Goal: Information Seeking & Learning: Check status

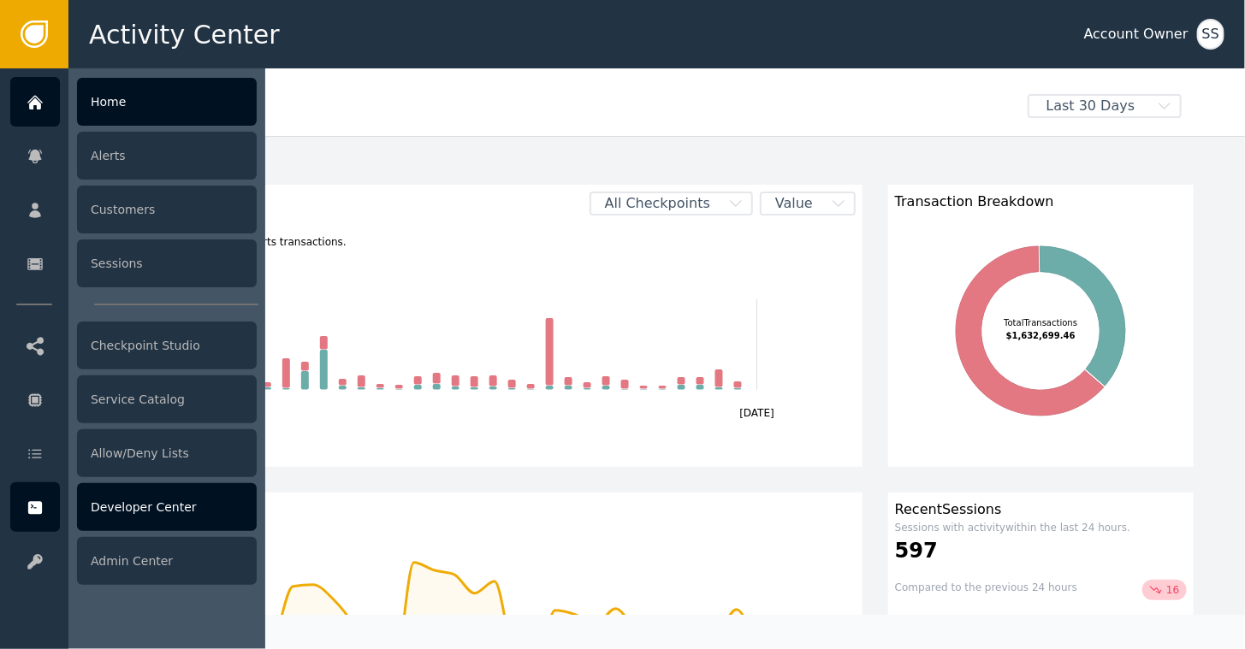
click at [104, 509] on div "Developer Center" at bounding box center [167, 507] width 180 height 48
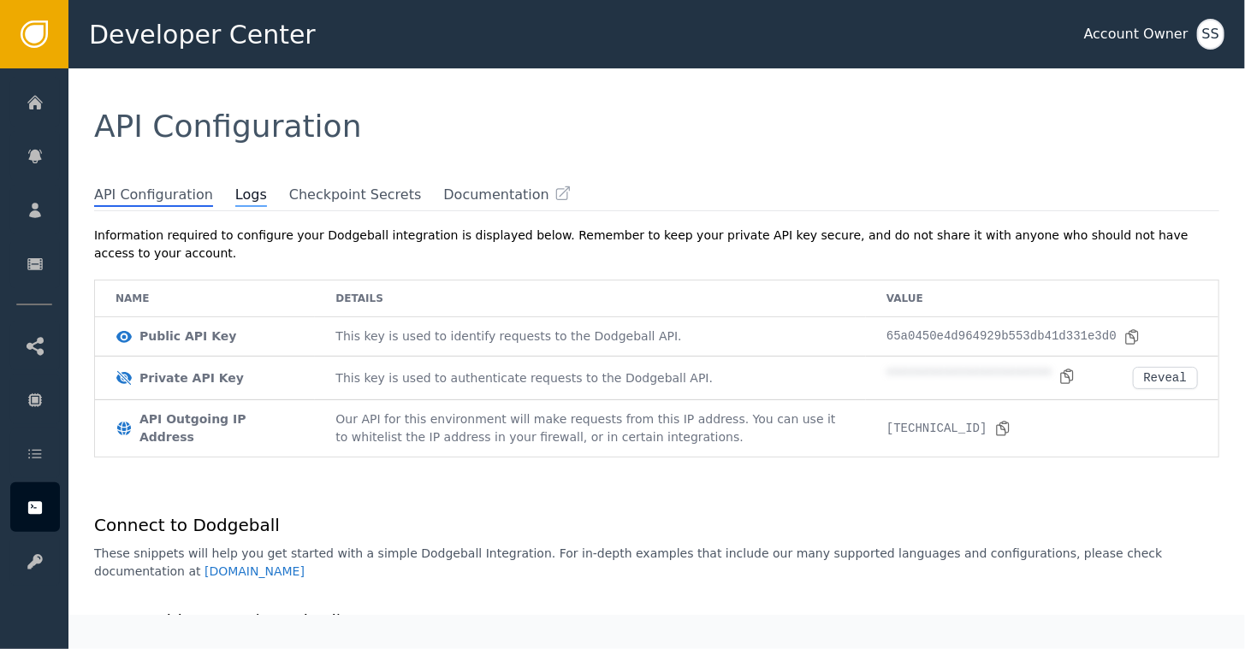
click at [235, 193] on span "Logs" at bounding box center [251, 196] width 32 height 22
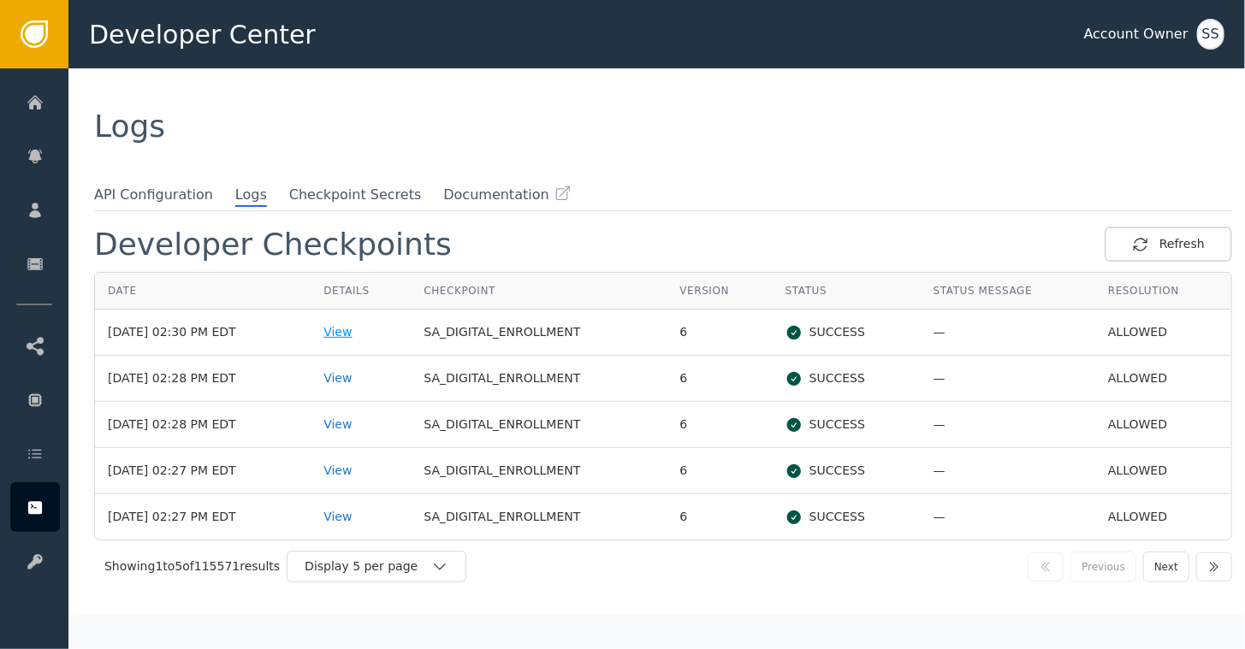
click at [364, 328] on div "View" at bounding box center [360, 332] width 74 height 18
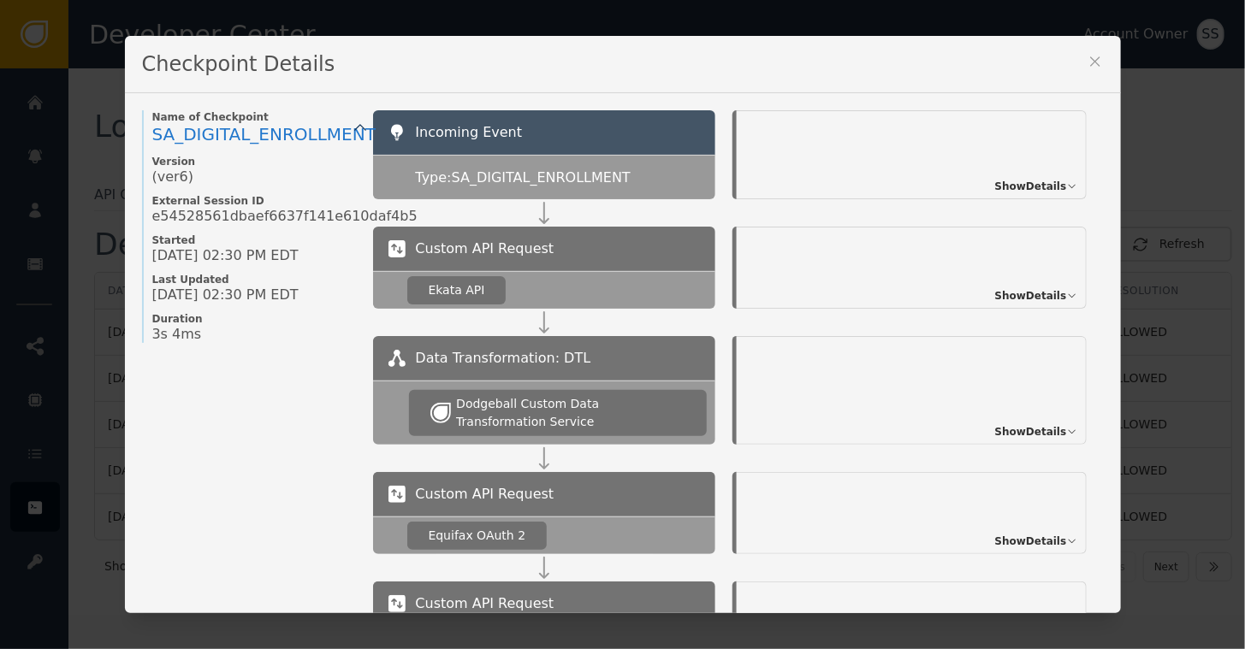
click at [1018, 296] on span "Show Details" at bounding box center [1031, 295] width 72 height 15
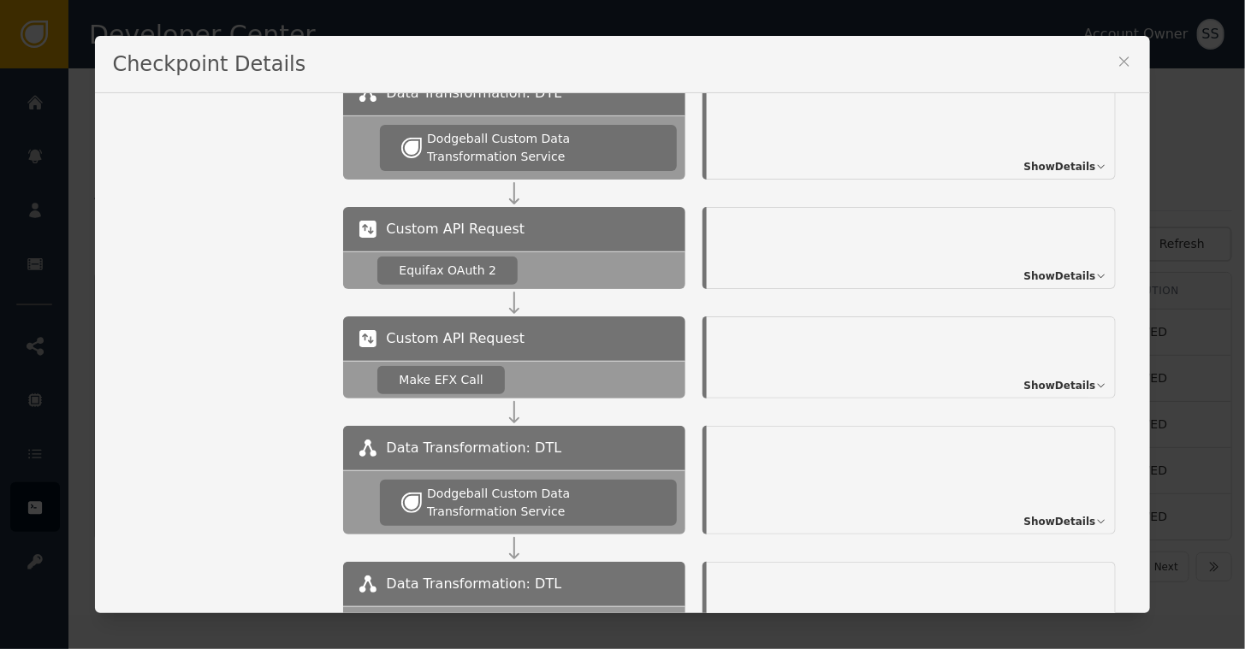
scroll to position [603, 0]
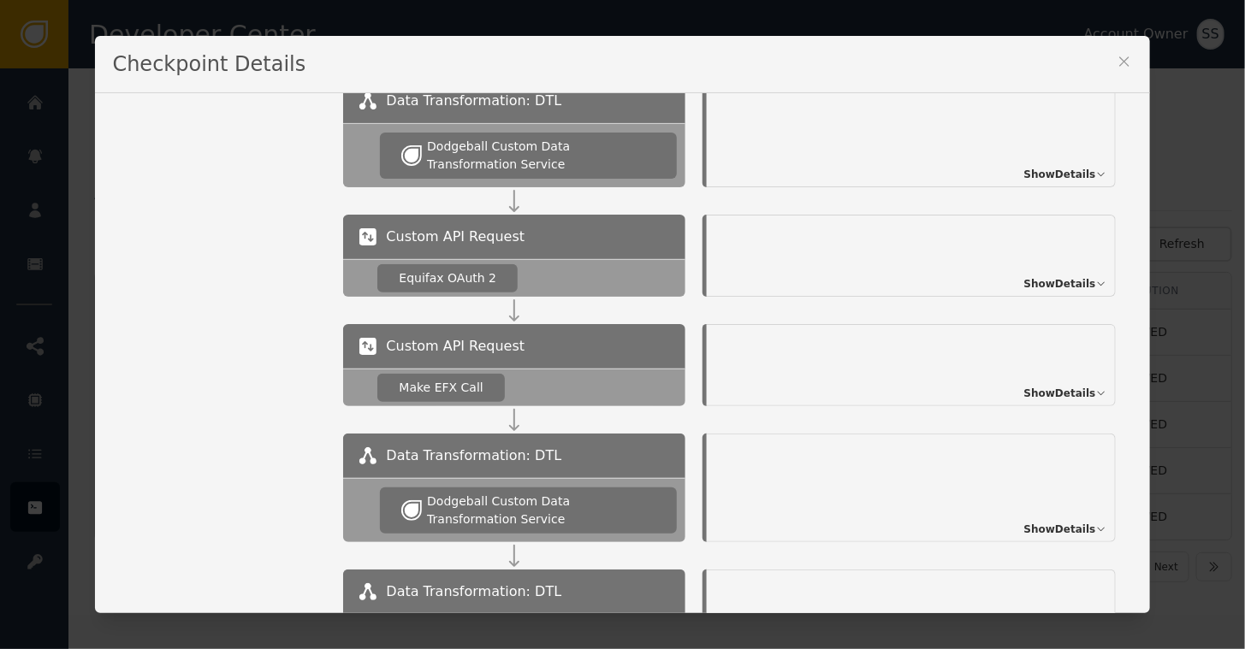
click at [1048, 396] on span "Show Details" at bounding box center [1060, 393] width 72 height 15
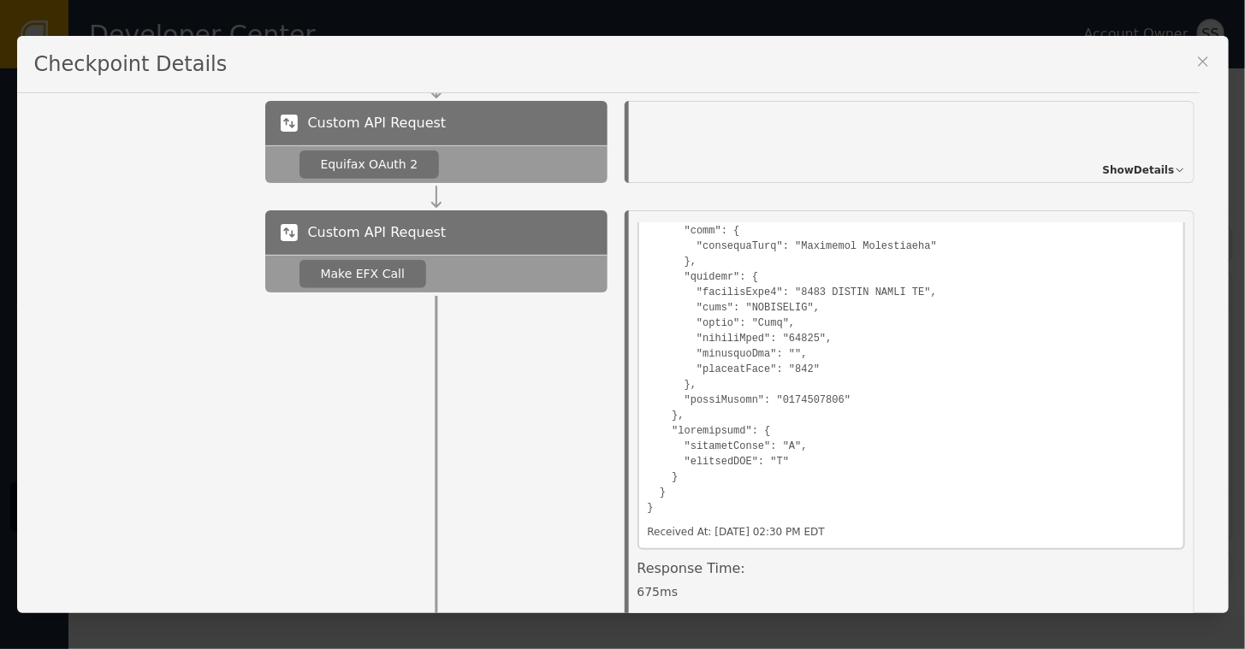
scroll to position [684, 0]
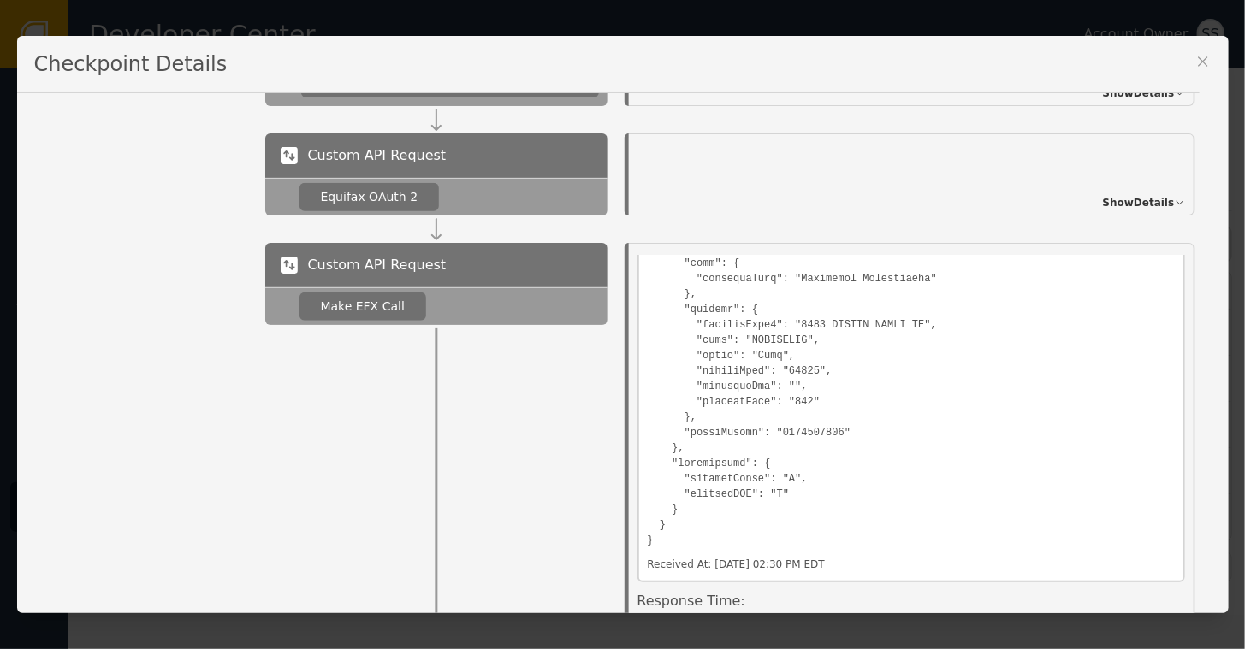
click at [1129, 198] on span "Show Details" at bounding box center [1139, 202] width 72 height 15
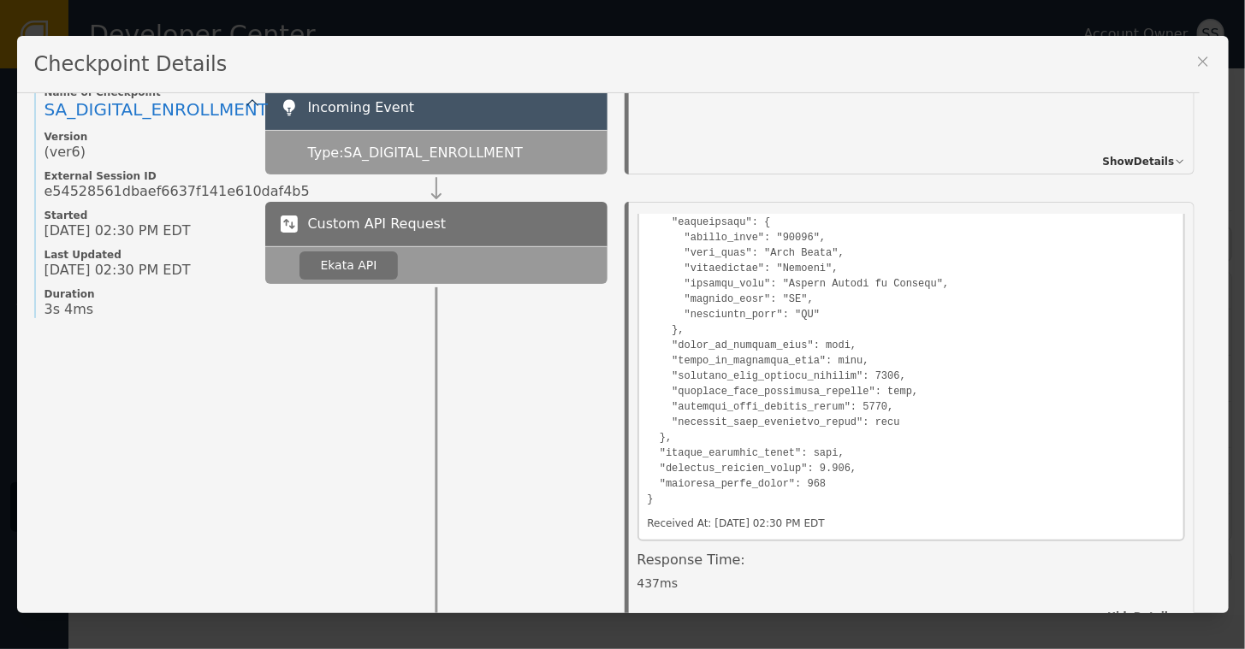
scroll to position [0, 0]
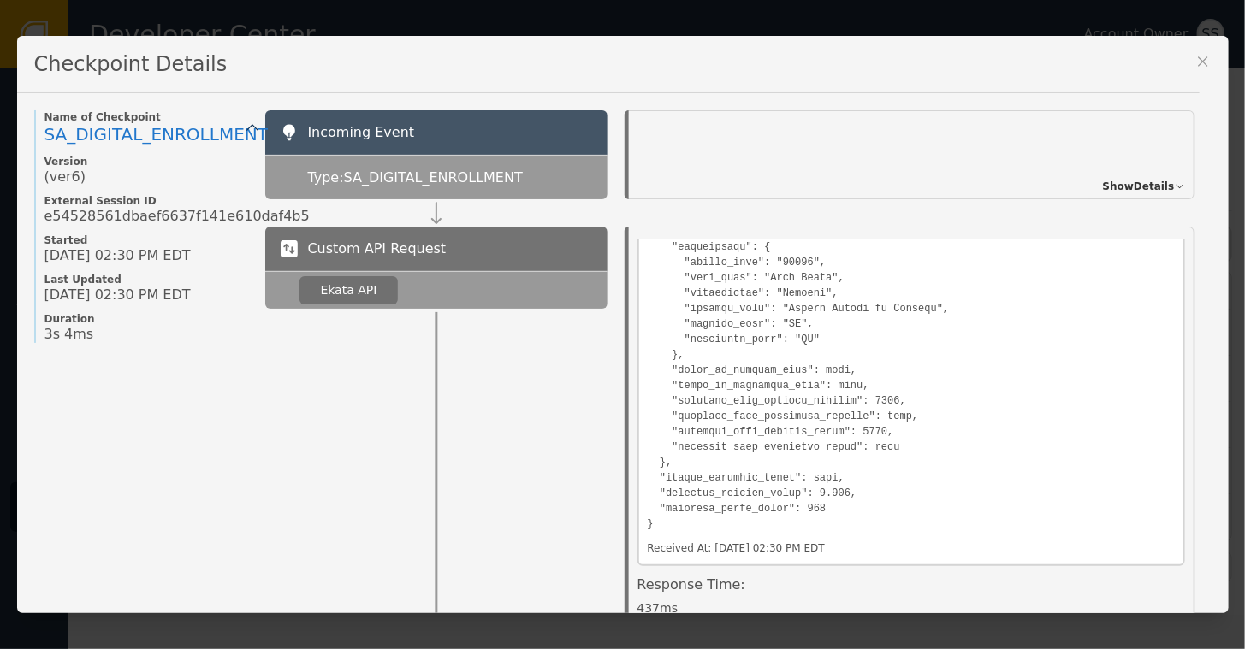
click at [1135, 188] on span "Show Details" at bounding box center [1139, 186] width 72 height 15
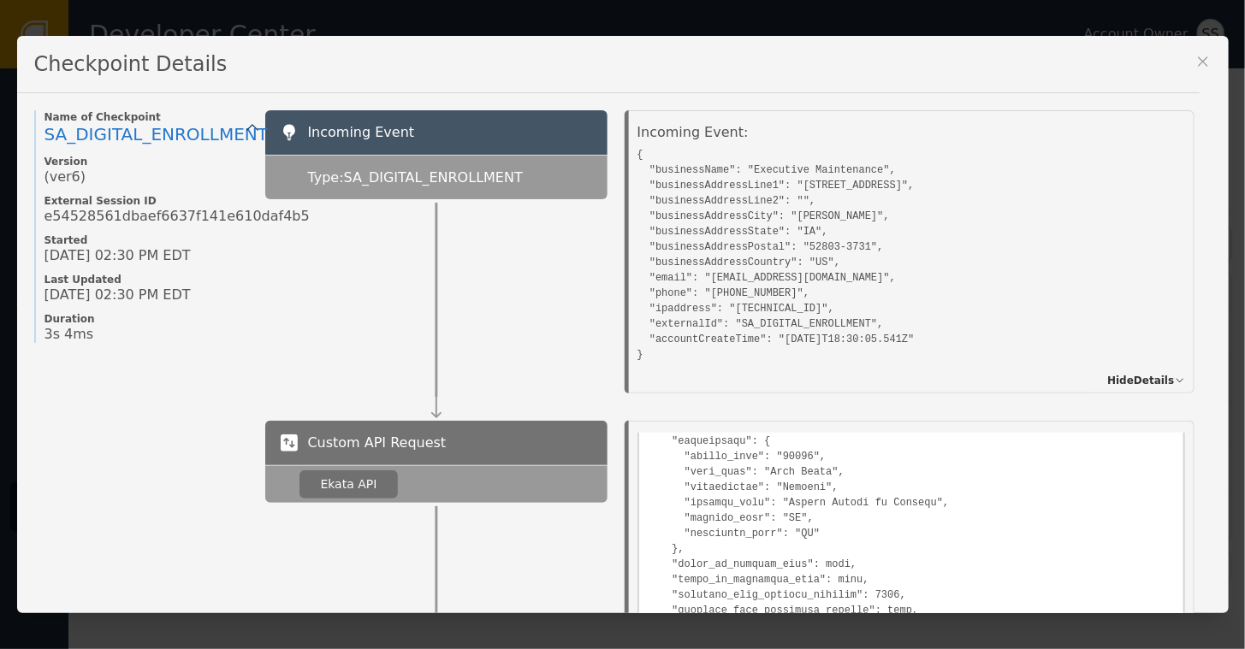
click at [1199, 62] on icon at bounding box center [1202, 61] width 17 height 17
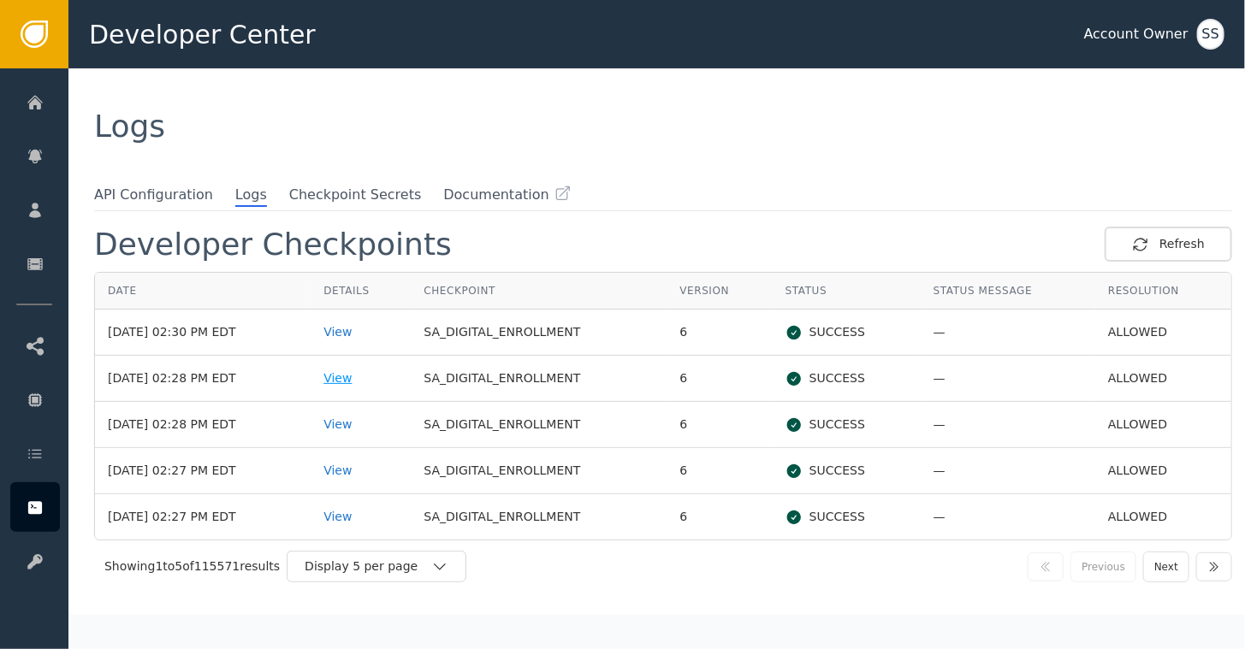
click at [364, 374] on div "View" at bounding box center [360, 379] width 74 height 18
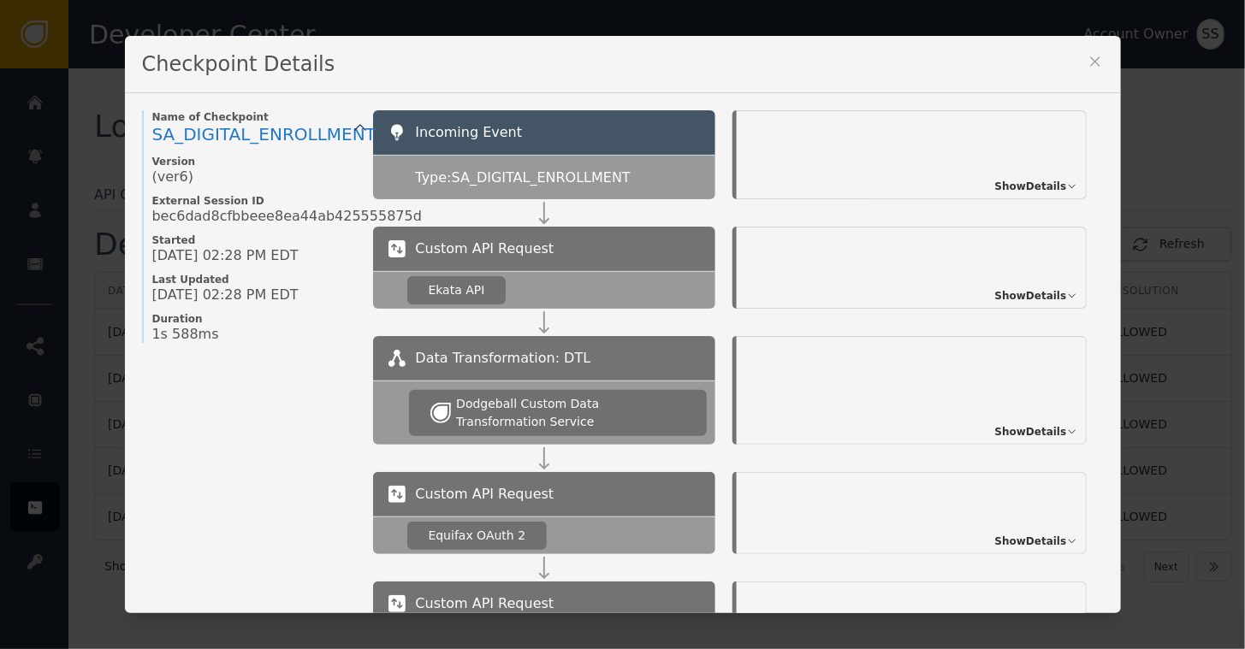
click at [1020, 296] on span "Show Details" at bounding box center [1031, 295] width 72 height 15
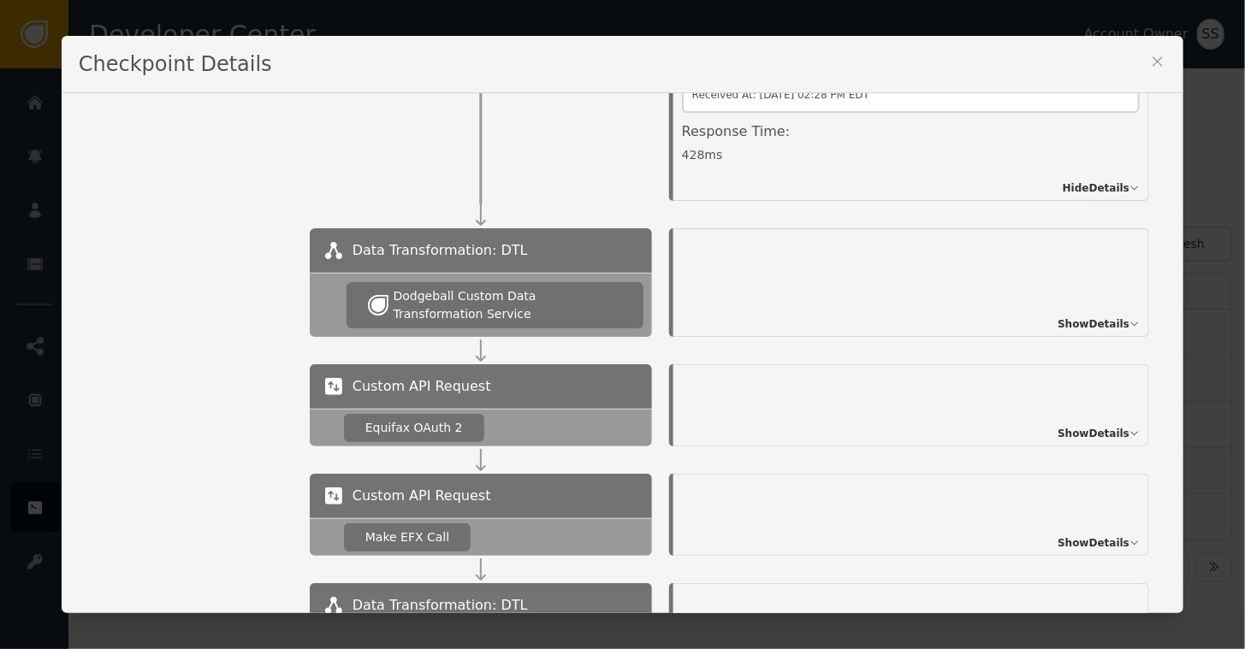
scroll to position [482, 0]
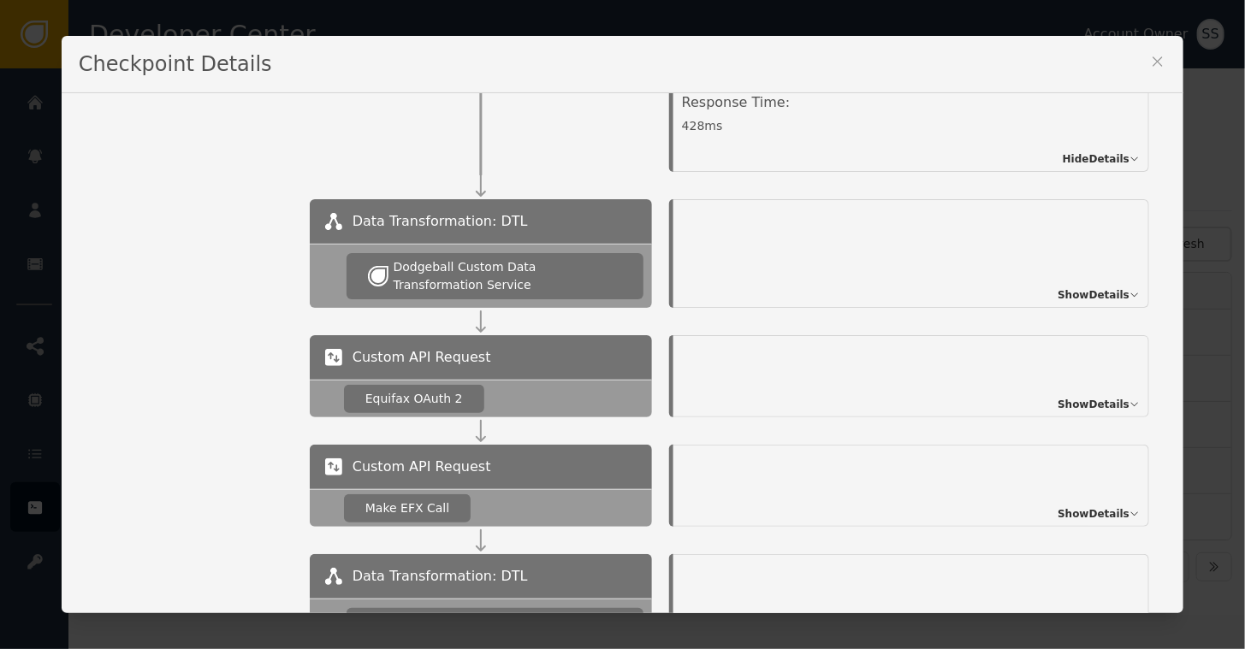
click at [1057, 408] on span "Show Details" at bounding box center [1093, 404] width 72 height 15
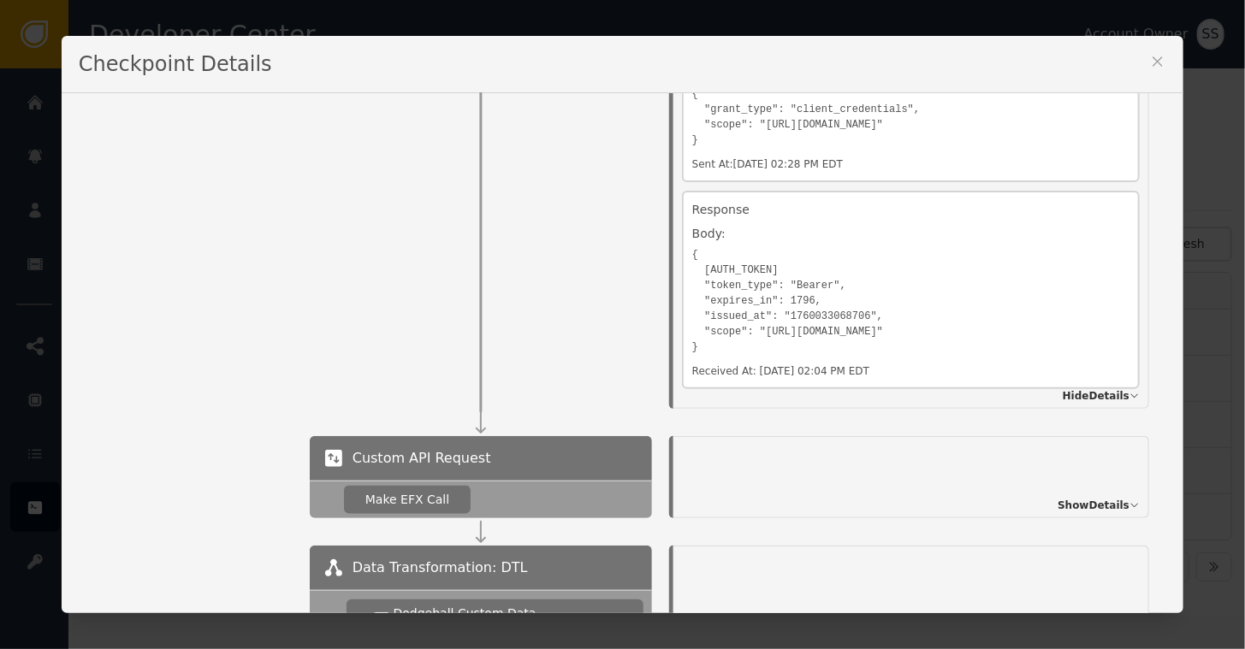
scroll to position [188, 0]
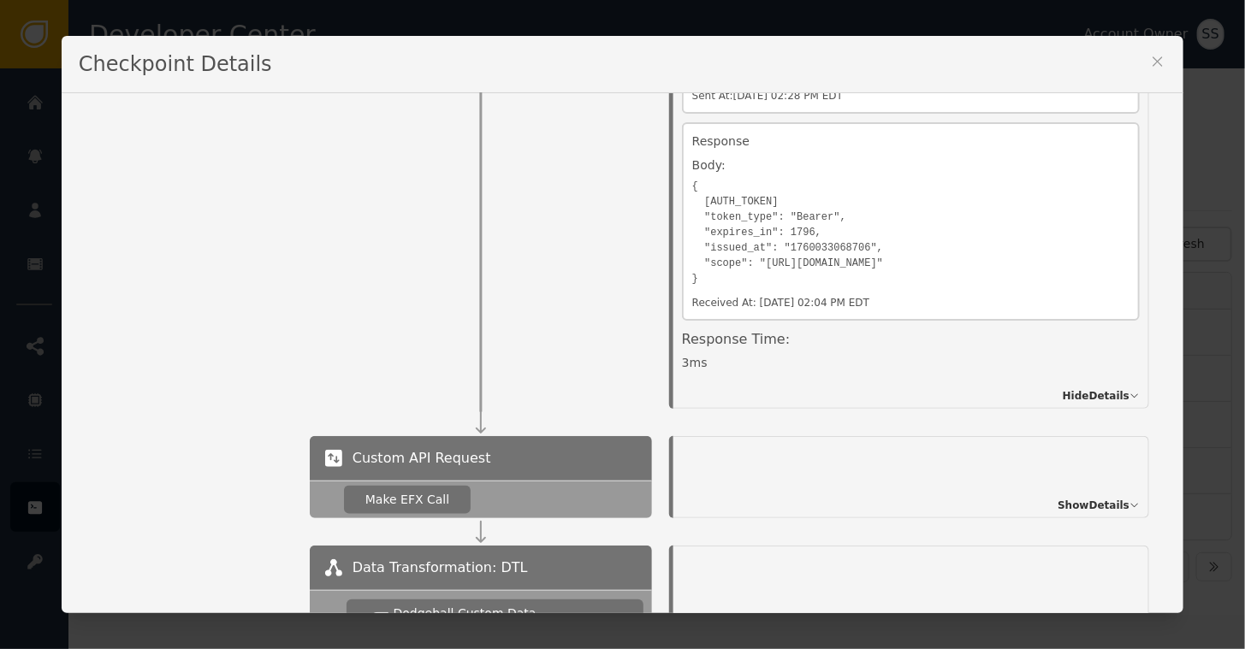
click at [1057, 506] on span "Show Details" at bounding box center [1093, 505] width 72 height 15
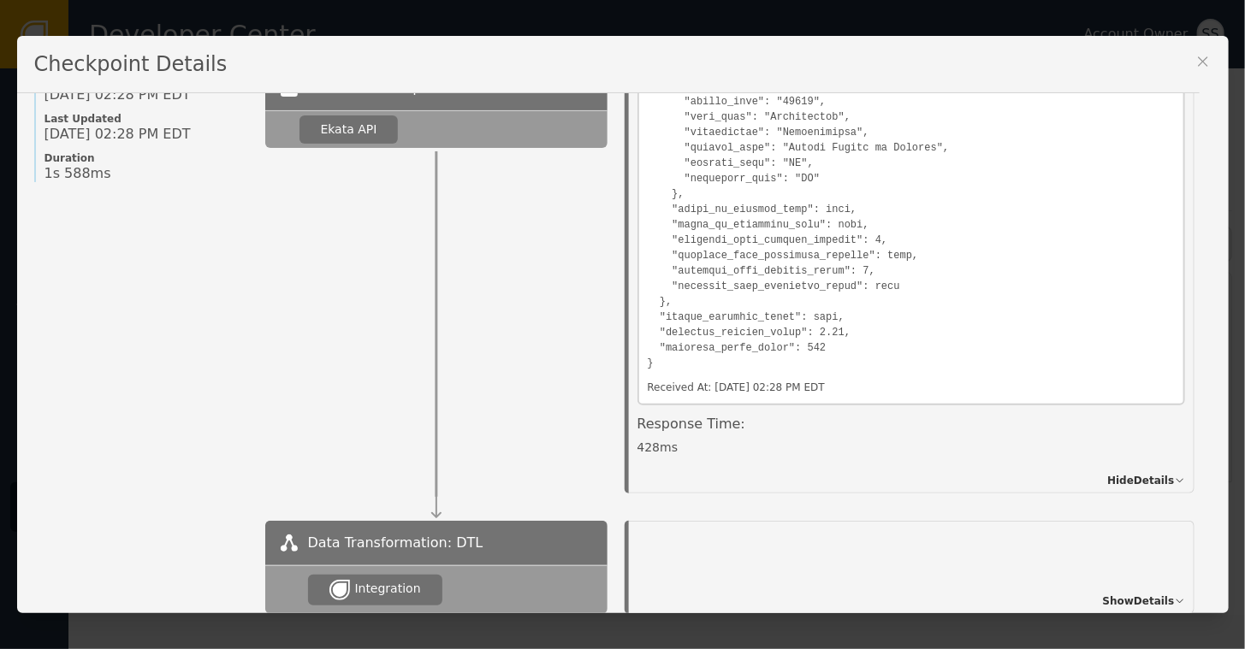
scroll to position [0, 0]
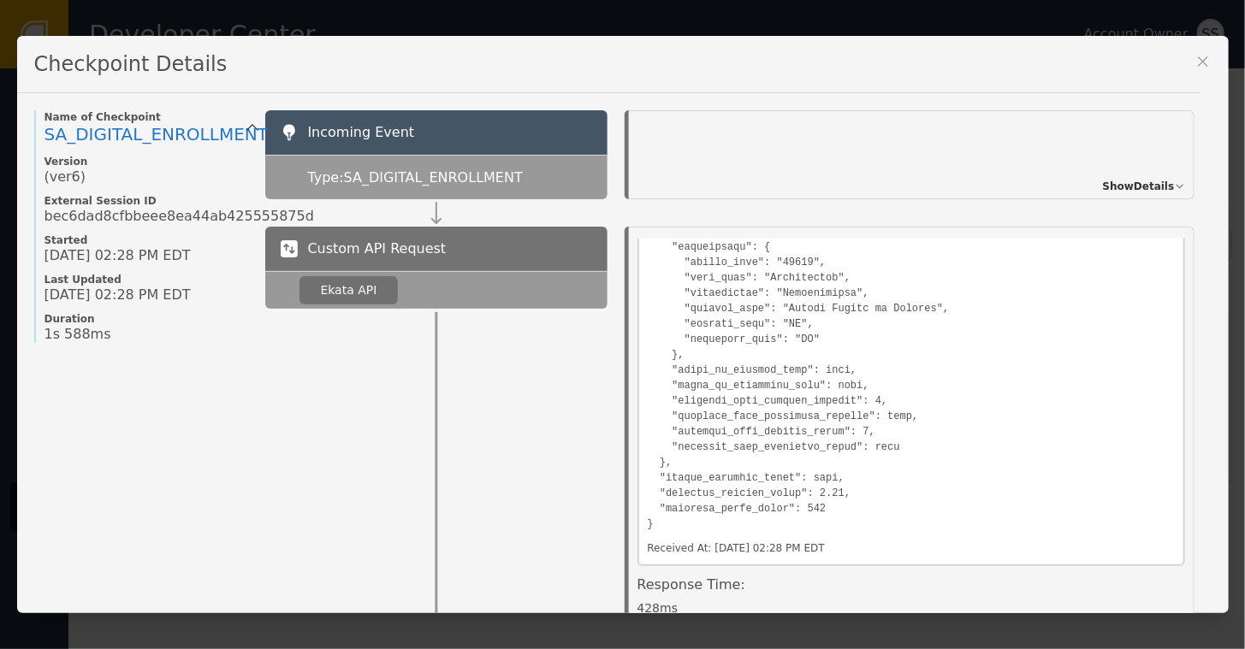
click at [1198, 64] on icon at bounding box center [1202, 61] width 17 height 17
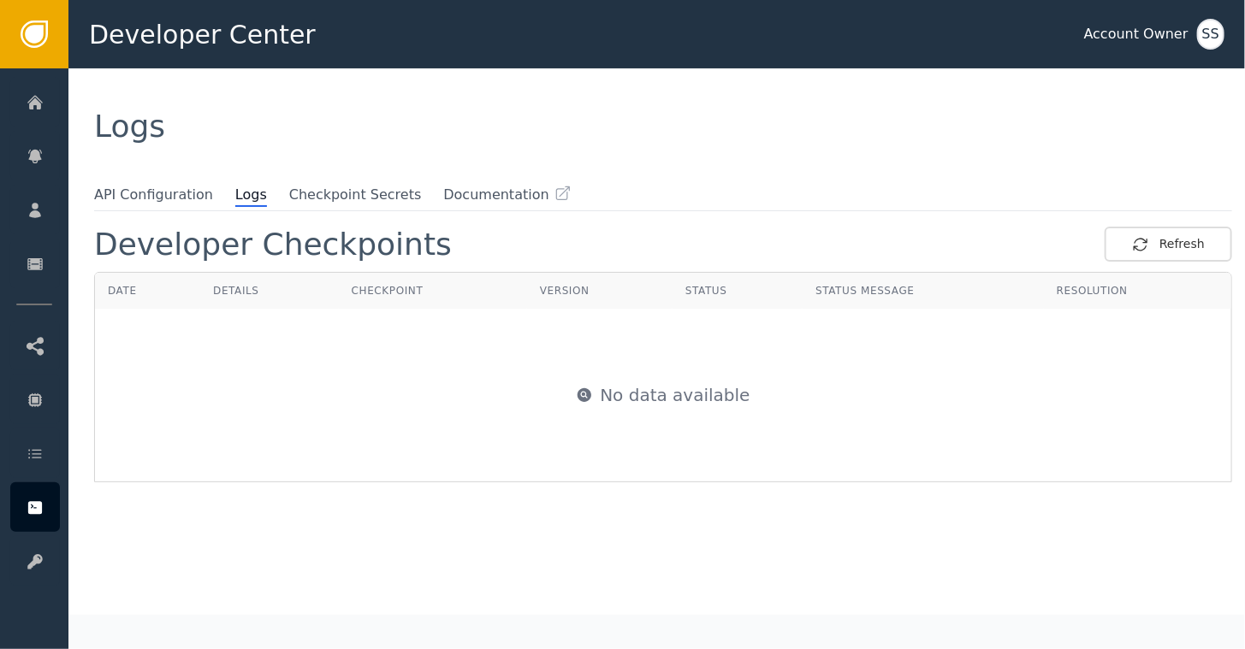
click at [235, 200] on span "Logs" at bounding box center [251, 196] width 32 height 22
click at [1165, 243] on div "Refresh" at bounding box center [1168, 244] width 73 height 18
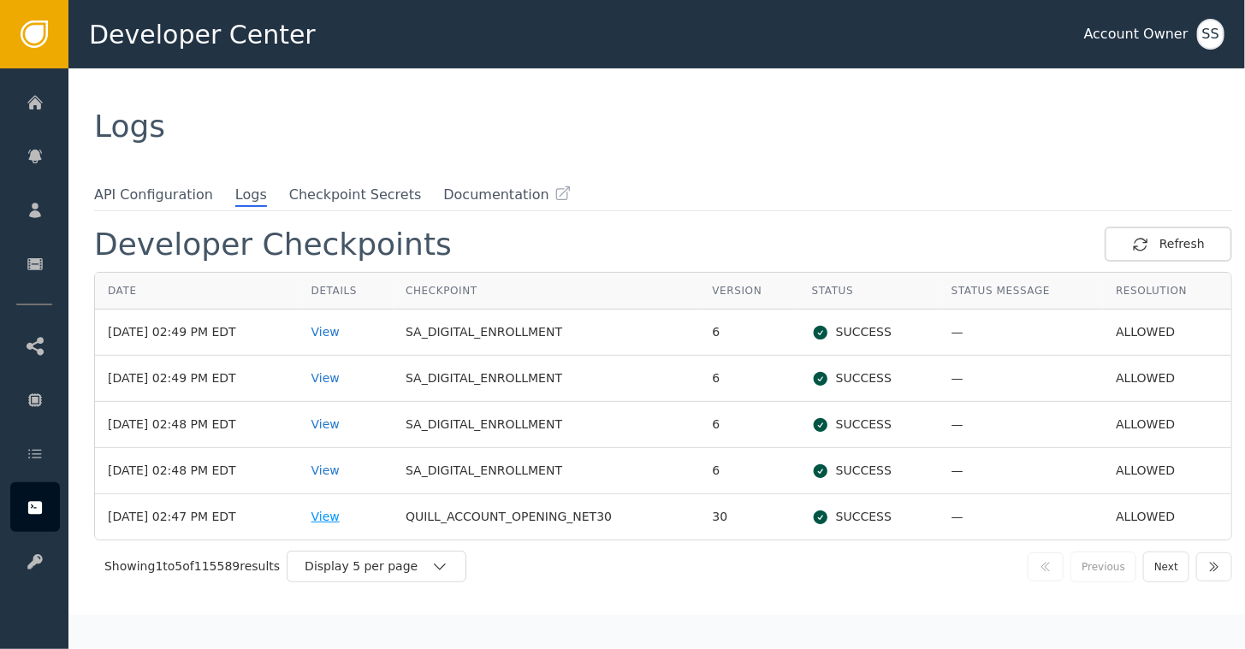
click at [346, 515] on div "View" at bounding box center [345, 517] width 68 height 18
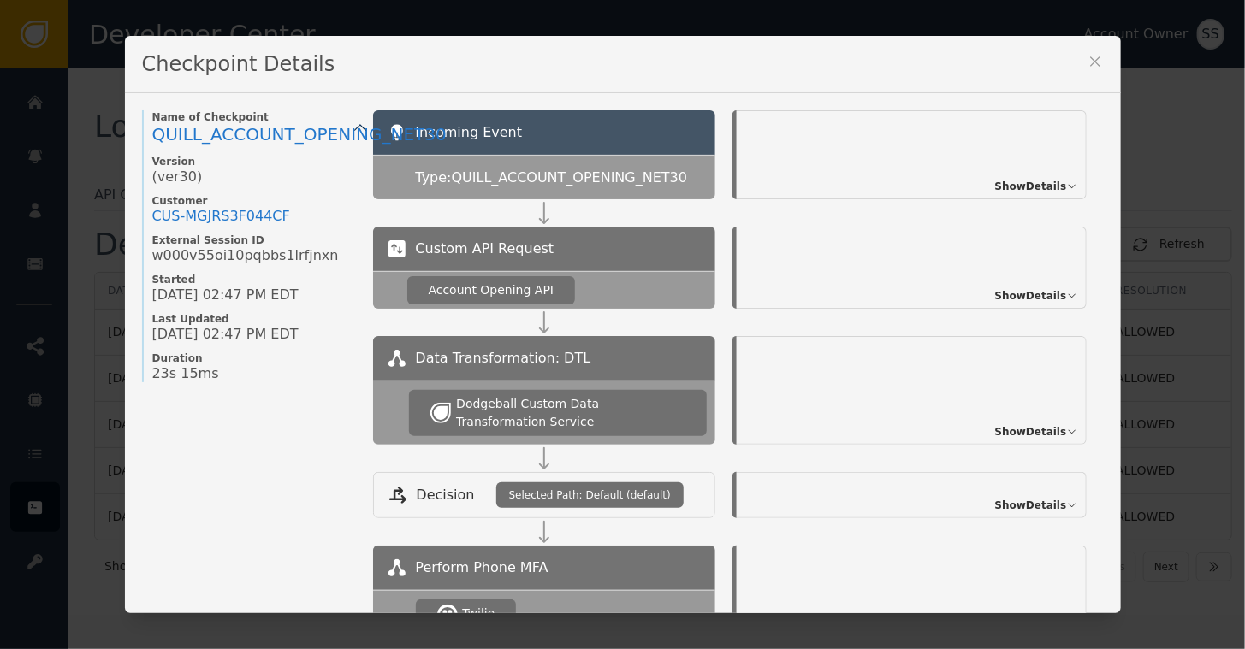
click at [1090, 62] on icon at bounding box center [1094, 61] width 9 height 9
